Goal: Transaction & Acquisition: Purchase product/service

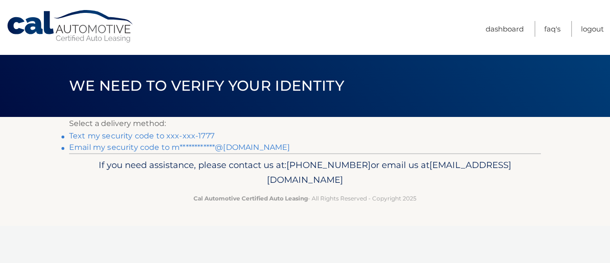
click at [200, 134] on link "Text my security code to xxx-xxx-1777" at bounding box center [141, 135] width 145 height 9
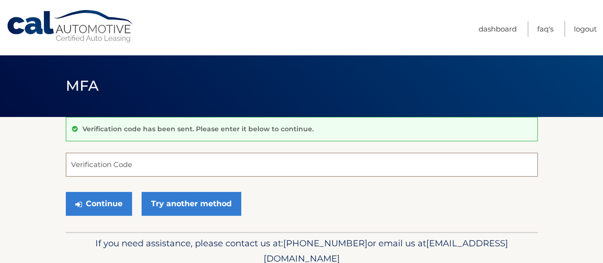
click at [139, 165] on input "Verification Code" at bounding box center [302, 164] width 472 height 24
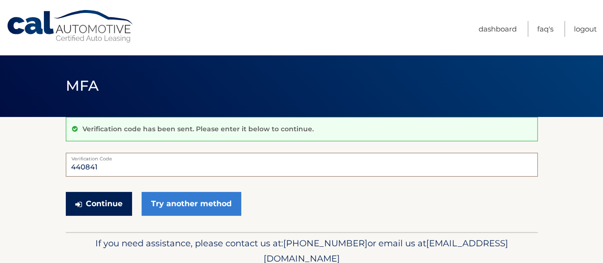
type input "440841"
click at [98, 202] on button "Continue" at bounding box center [99, 204] width 66 height 24
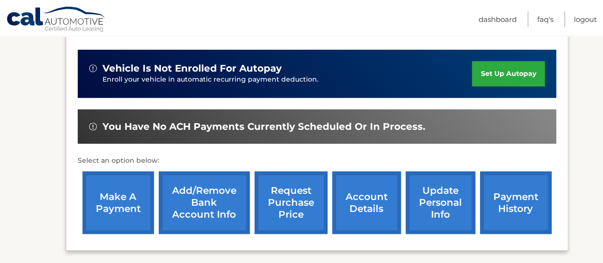
scroll to position [238, 0]
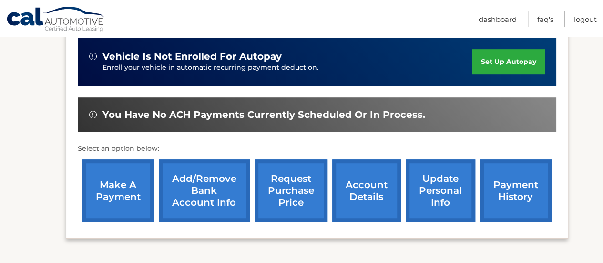
click at [136, 180] on link "make a payment" at bounding box center [117, 190] width 71 height 62
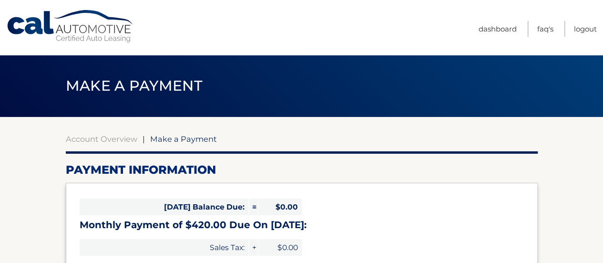
select select "ODA3MDVlNTMtN2Q3NS00MTk5LWIxZTAtNzY1ZjQyZDdkMzJj"
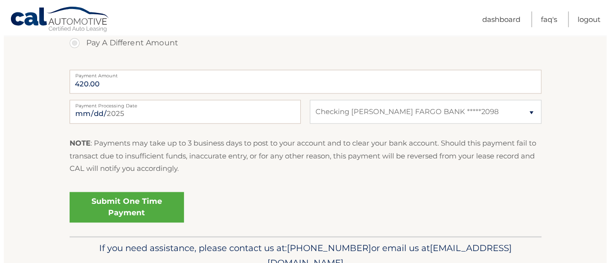
scroll to position [417, 0]
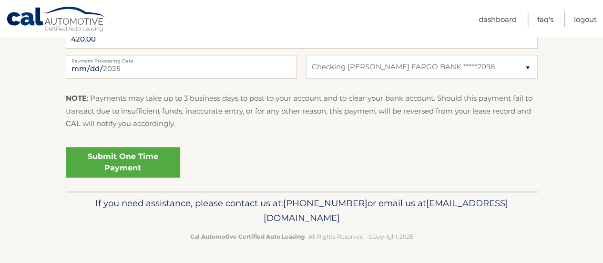
click at [139, 153] on link "Submit One Time Payment" at bounding box center [123, 162] width 114 height 30
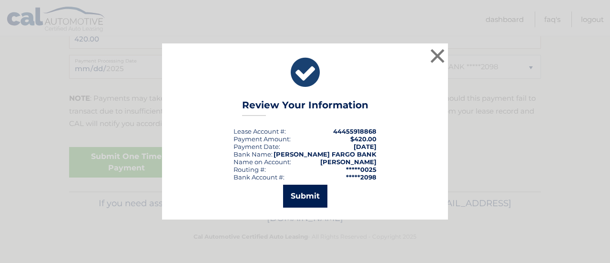
click at [303, 192] on button "Submit" at bounding box center [305, 195] width 44 height 23
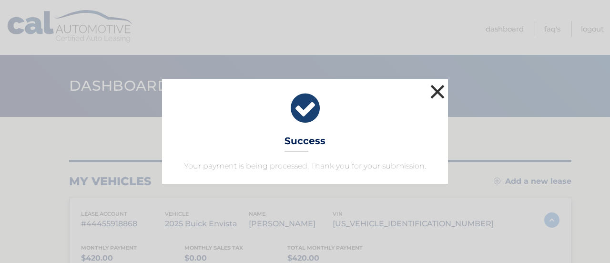
click at [435, 89] on button "×" at bounding box center [437, 91] width 19 height 19
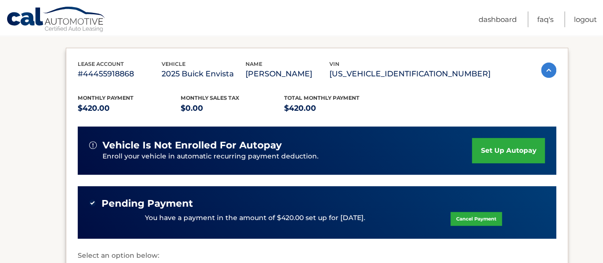
scroll to position [191, 0]
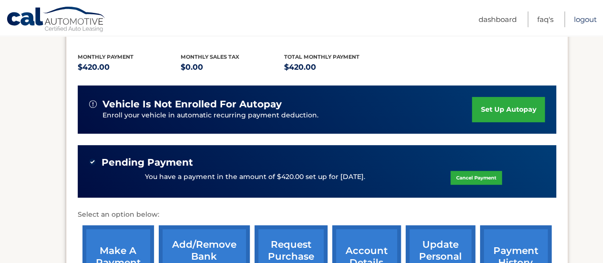
click at [582, 20] on link "Logout" at bounding box center [585, 19] width 23 height 16
